Goal: Check status: Check status

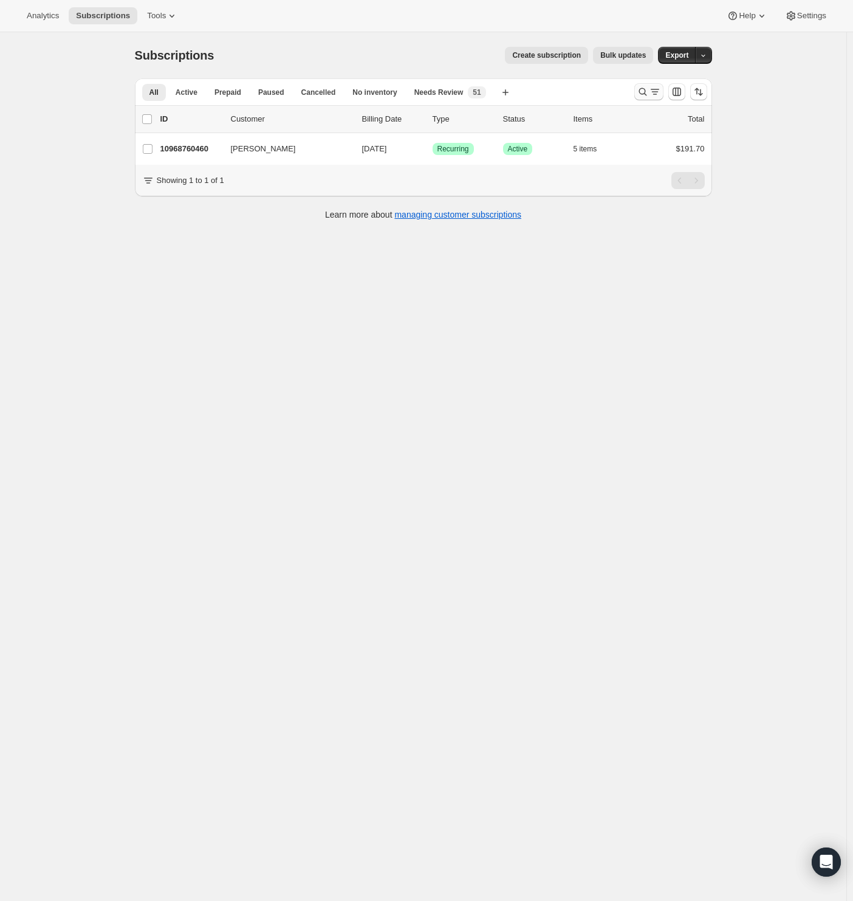
click at [649, 96] on icon "Search and filter results" at bounding box center [643, 92] width 12 height 12
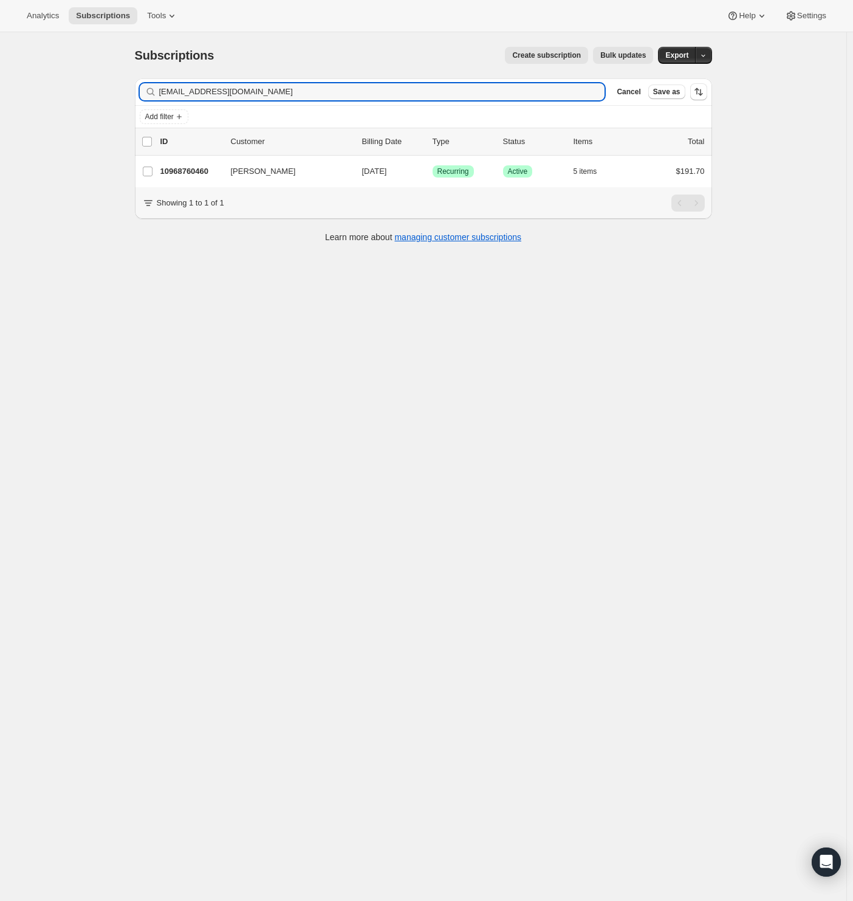
drag, startPoint x: 275, startPoint y: 86, endPoint x: 45, endPoint y: 86, distance: 229.7
click at [45, 86] on div "Subscriptions. This page is ready Subscriptions Create subscription Bulk update…" at bounding box center [423, 482] width 847 height 901
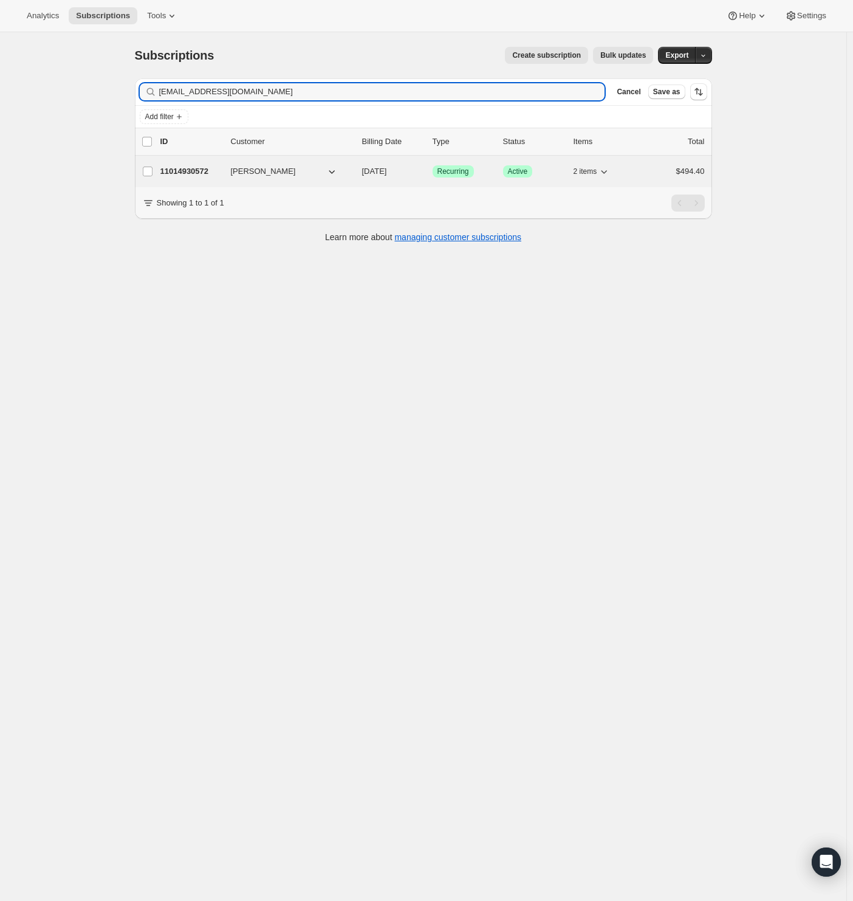
type input "janetfastuca@yahoo.com"
click at [197, 165] on p "11014930572" at bounding box center [190, 171] width 61 height 12
